Goal: Task Accomplishment & Management: Manage account settings

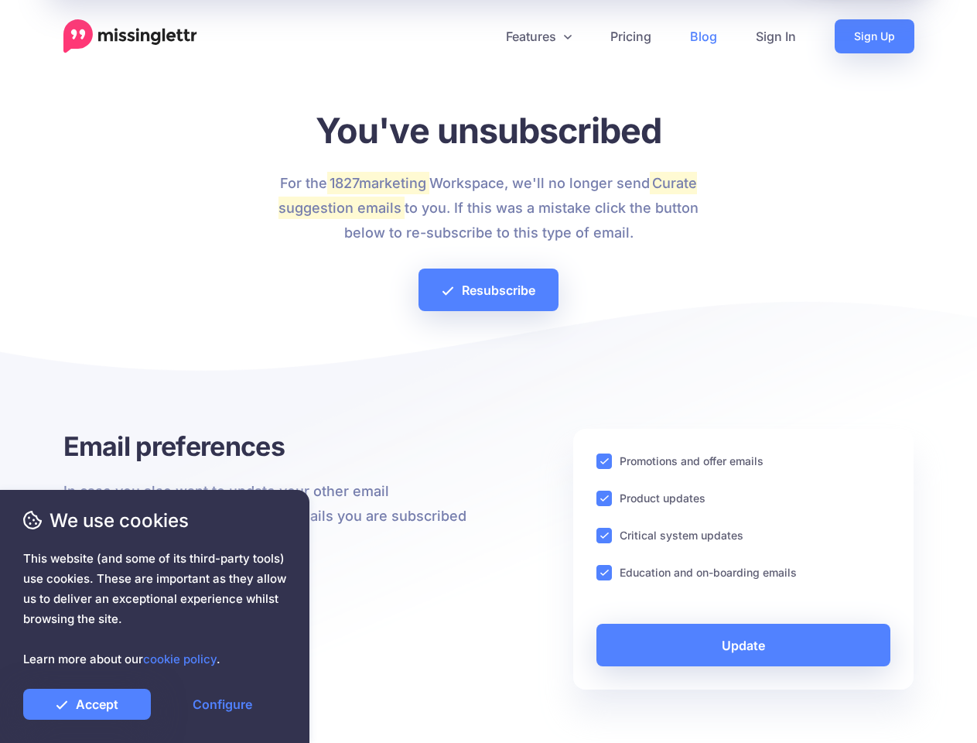
click at [488, 371] on div at bounding box center [488, 374] width 851 height 108
click at [482, 36] on icon at bounding box center [483, 36] width 8 height 8
click at [538, 36] on link "Features" at bounding box center [539, 36] width 104 height 34
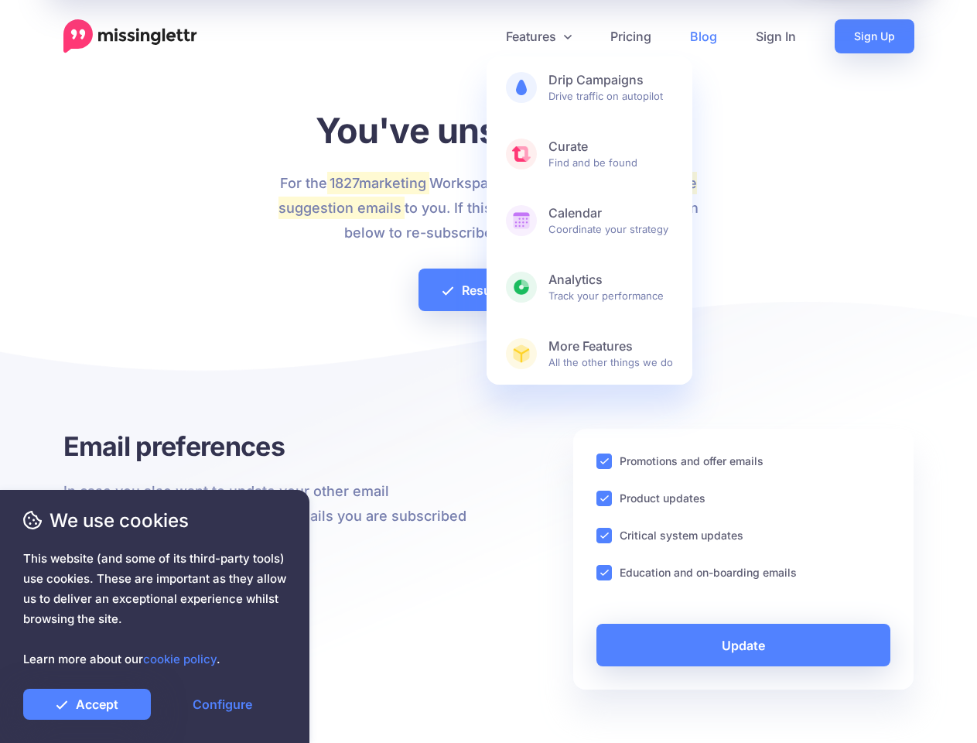
click at [604, 461] on ins at bounding box center [603, 460] width 15 height 15
click at [604, 498] on ins at bounding box center [603, 497] width 15 height 15
click at [604, 535] on ins at bounding box center [603, 535] width 15 height 15
click at [604, 572] on ins at bounding box center [603, 572] width 15 height 15
click at [743, 644] on link "Update" at bounding box center [743, 645] width 295 height 43
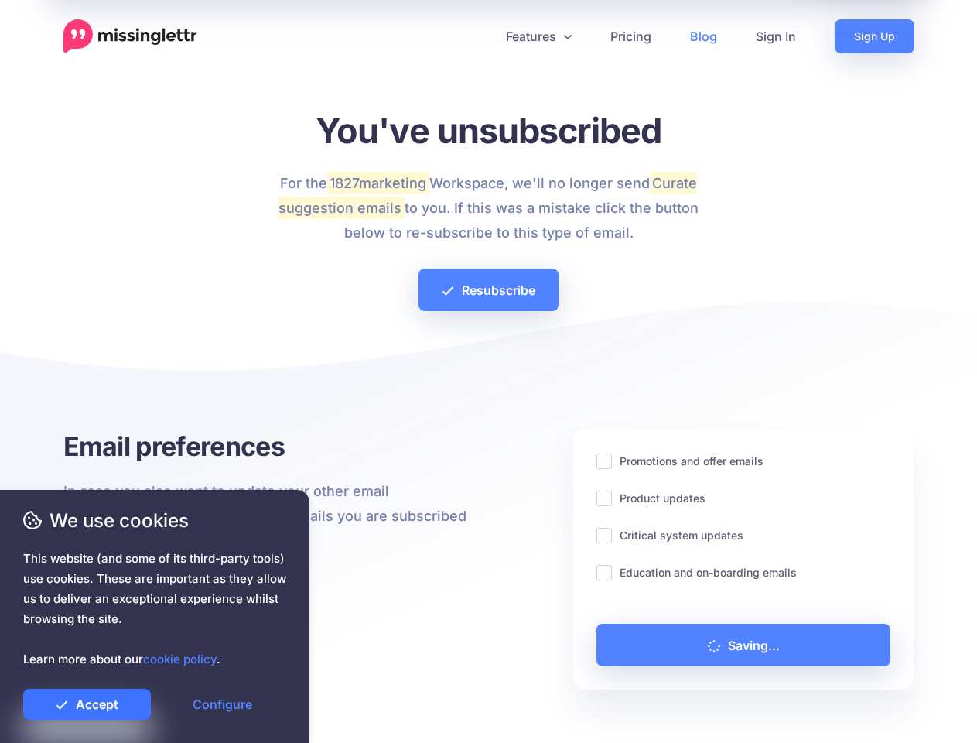
click at [87, 704] on link "Accept" at bounding box center [87, 703] width 128 height 31
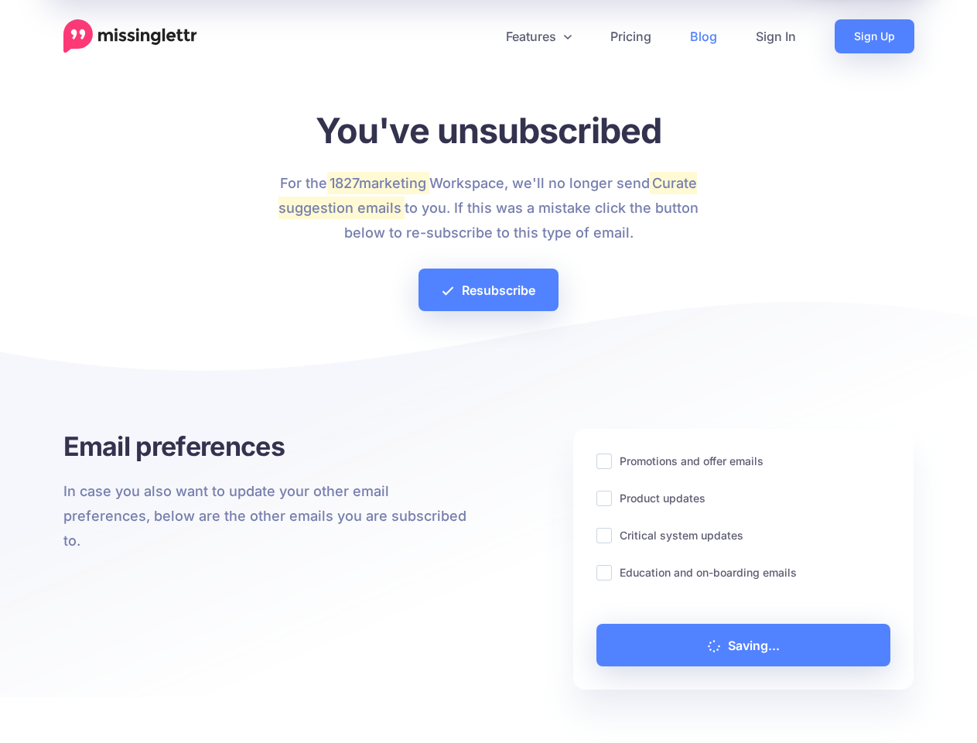
click at [222, 704] on link "Configure" at bounding box center [223, 703] width 128 height 31
